Goal: Obtain resource: Download file/media

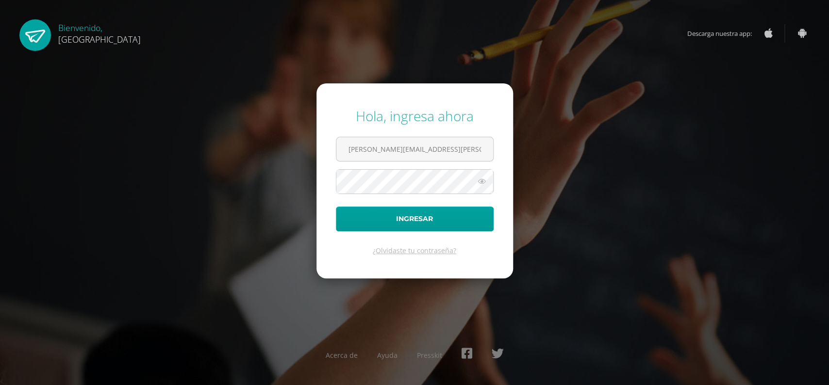
type input "marcela.gonzalez@colegiobelga.edu.gt"
click at [336, 207] on button "Ingresar" at bounding box center [415, 219] width 158 height 25
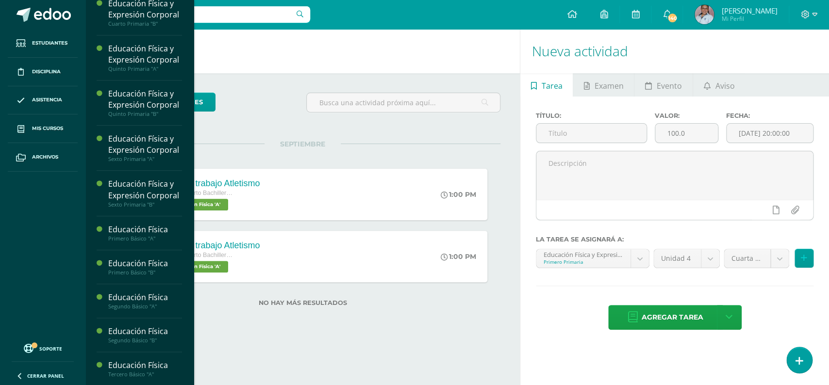
scroll to position [332, 0]
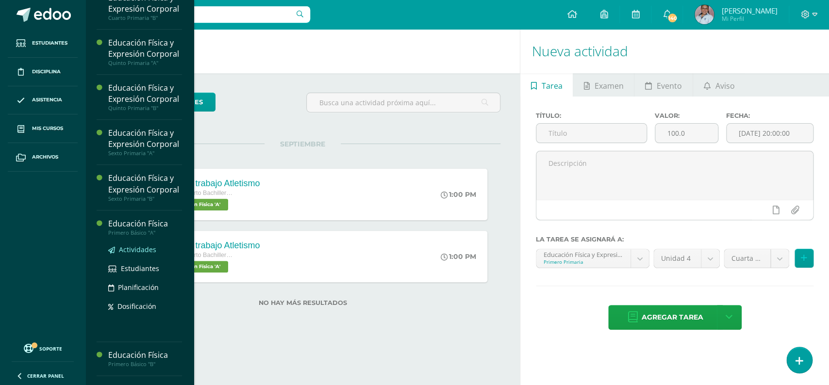
click at [140, 252] on span "Actividades" at bounding box center [137, 249] width 37 height 9
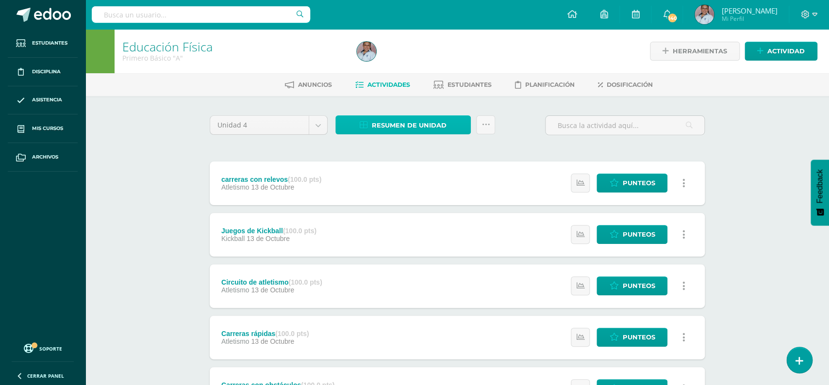
click at [429, 128] on span "Resumen de unidad" at bounding box center [409, 125] width 75 height 18
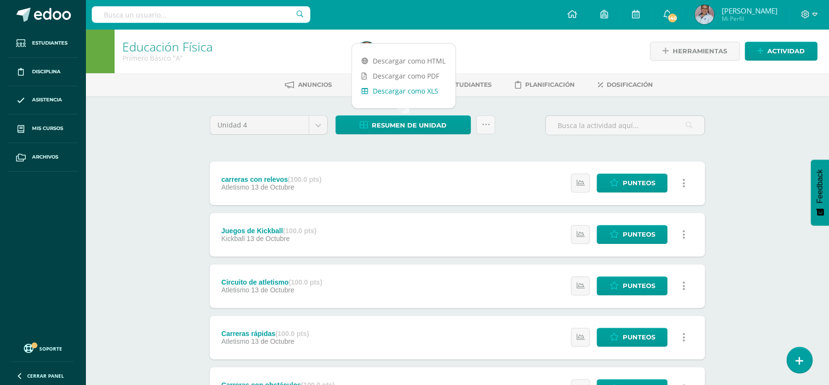
click at [422, 90] on link "Descargar como XLS" at bounding box center [403, 90] width 103 height 15
click at [527, 23] on div "Configuración Cerrar sesión Wendy Marcela Mi Perfil 140 140 Avisos 140 avisos s…" at bounding box center [456, 14] width 743 height 29
